Goal: Task Accomplishment & Management: Manage account settings

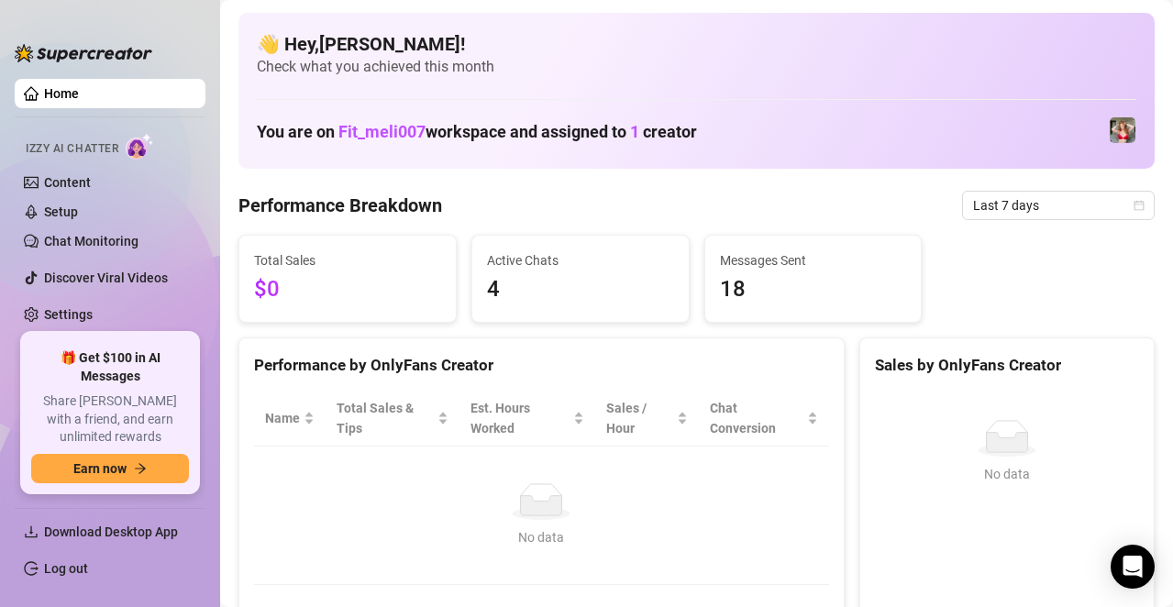
click at [395, 51] on h4 "👋 Hey, [PERSON_NAME] !" at bounding box center [696, 44] width 879 height 26
click at [93, 307] on link "Settings" at bounding box center [68, 314] width 49 height 15
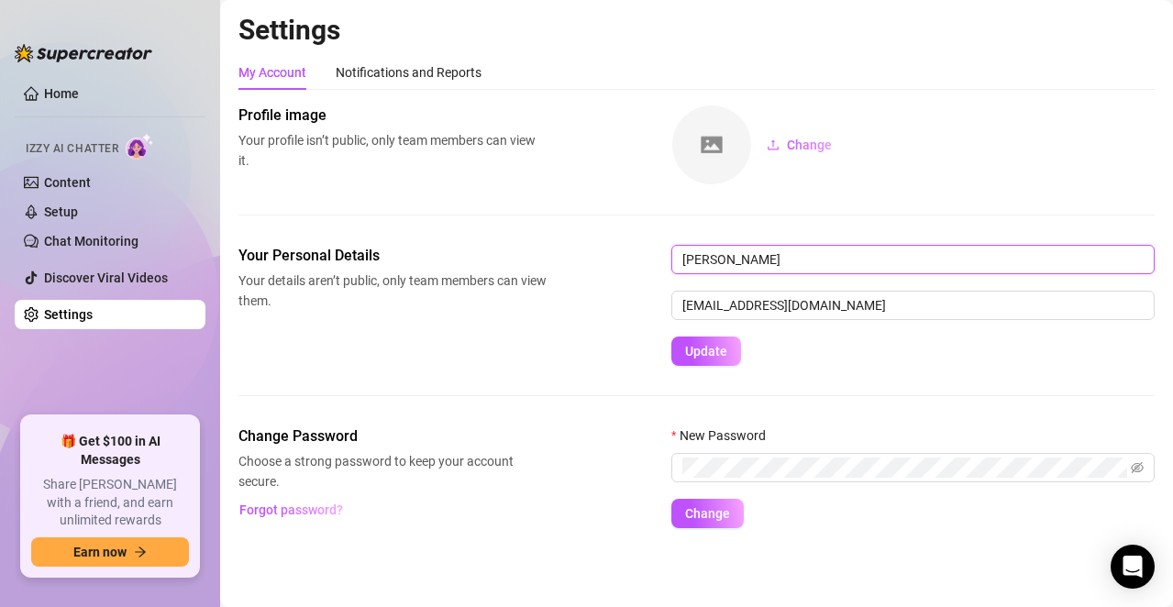
click at [722, 259] on input "[PERSON_NAME]" at bounding box center [912, 259] width 483 height 29
click at [725, 258] on input "[PERSON_NAME]" at bounding box center [912, 259] width 483 height 29
type input "[PERSON_NAME]"
click at [699, 347] on span "Update" at bounding box center [706, 351] width 42 height 15
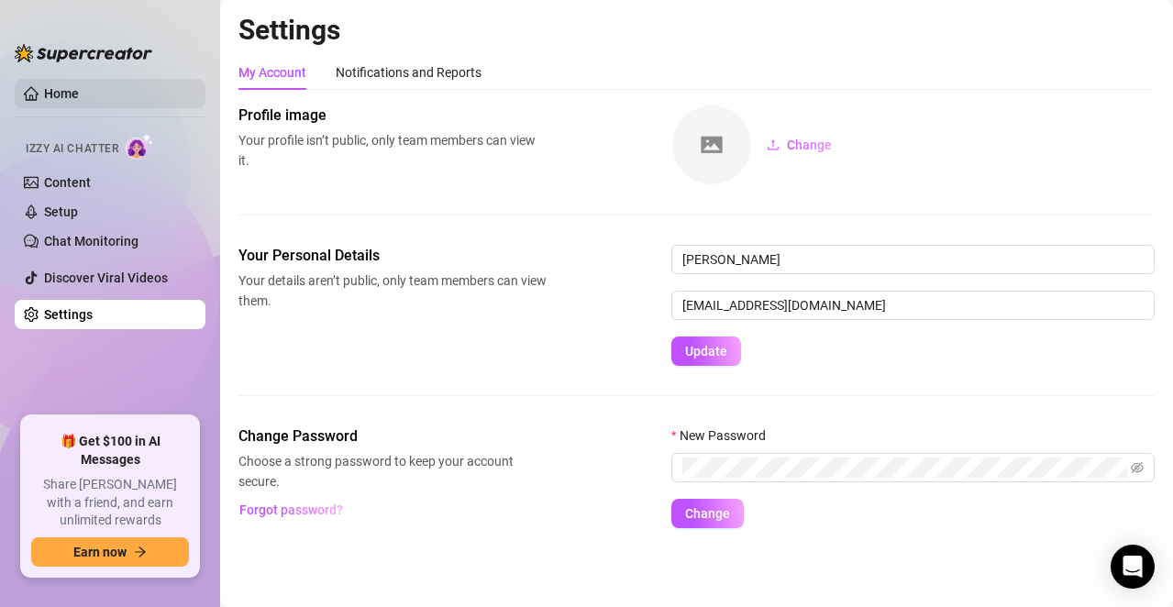
click at [79, 96] on link "Home" at bounding box center [61, 93] width 35 height 15
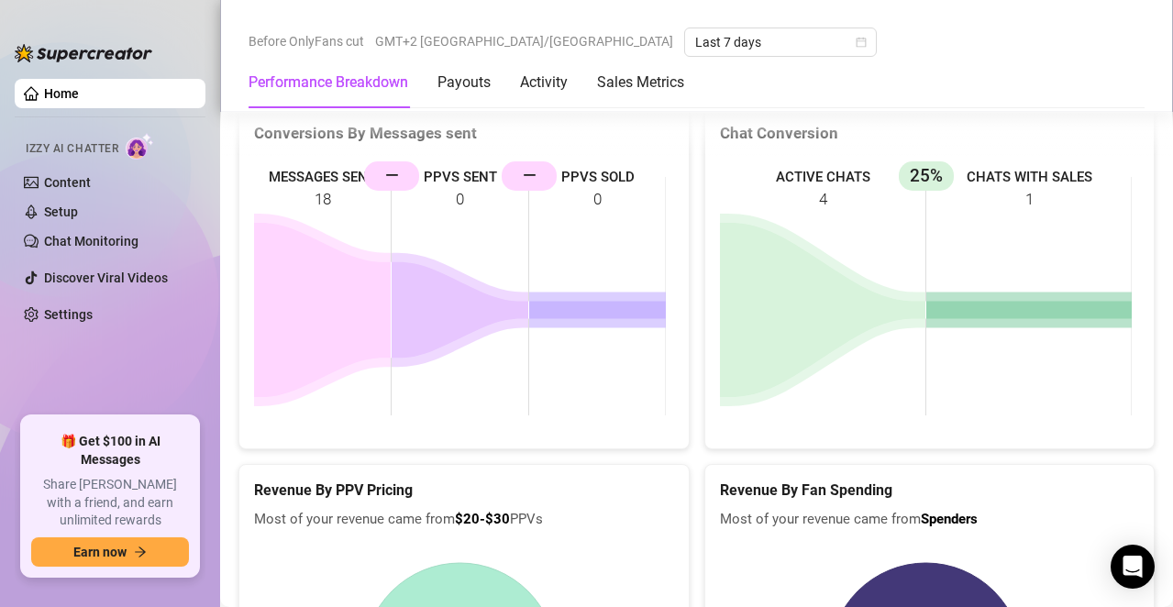
scroll to position [2634, 0]
